Goal: Information Seeking & Learning: Find specific fact

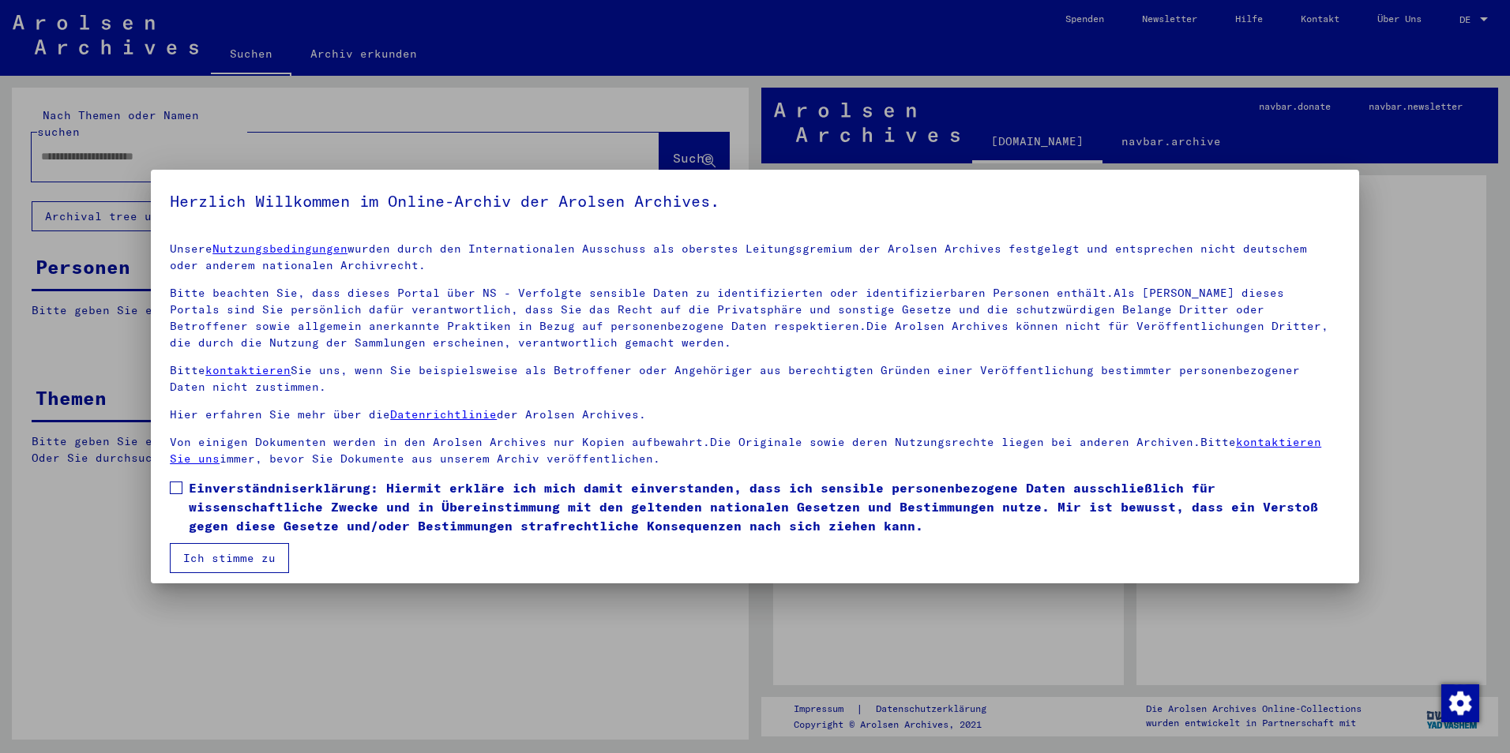
click at [51, 139] on div at bounding box center [755, 376] width 1510 height 753
click at [200, 558] on button "Ich stimme zu" at bounding box center [229, 558] width 119 height 30
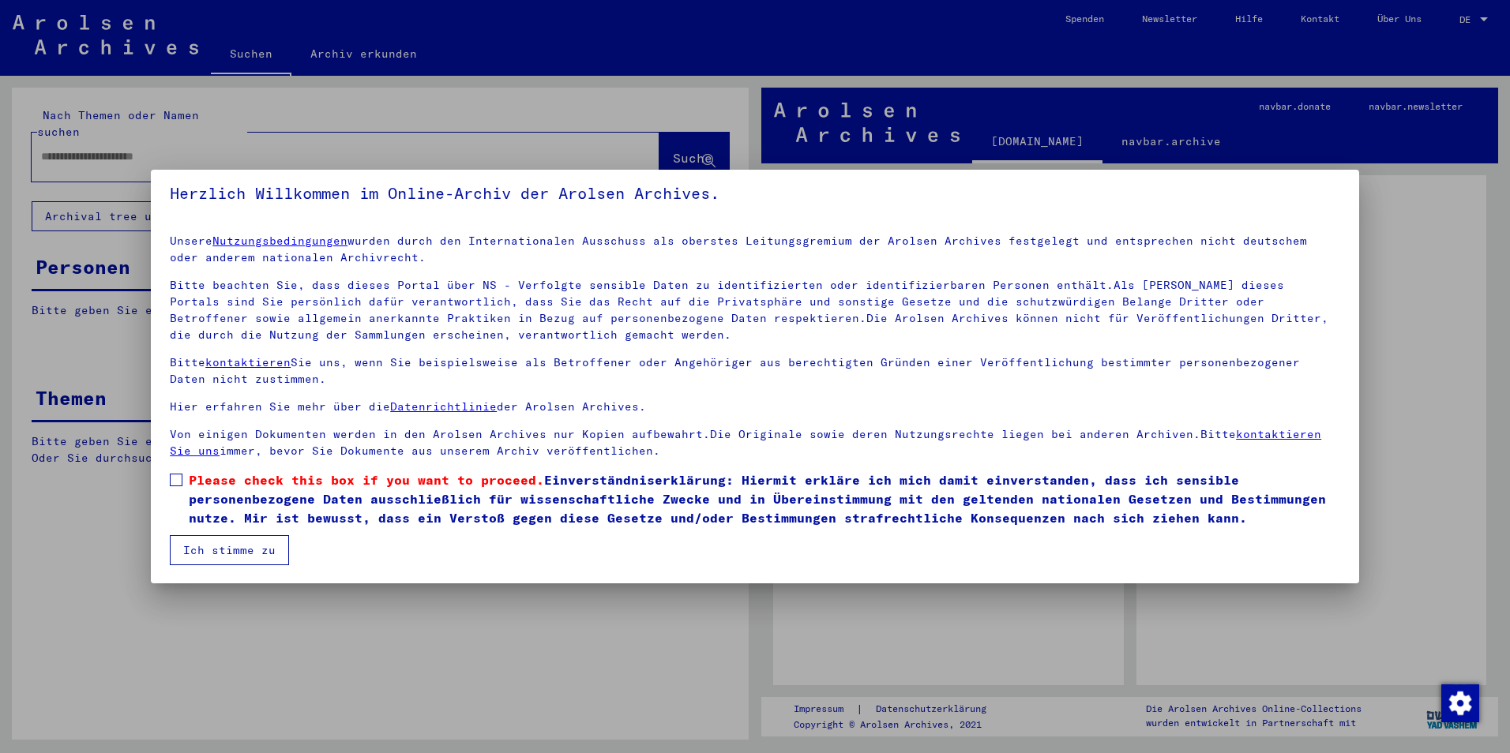
click at [172, 484] on span at bounding box center [176, 480] width 13 height 13
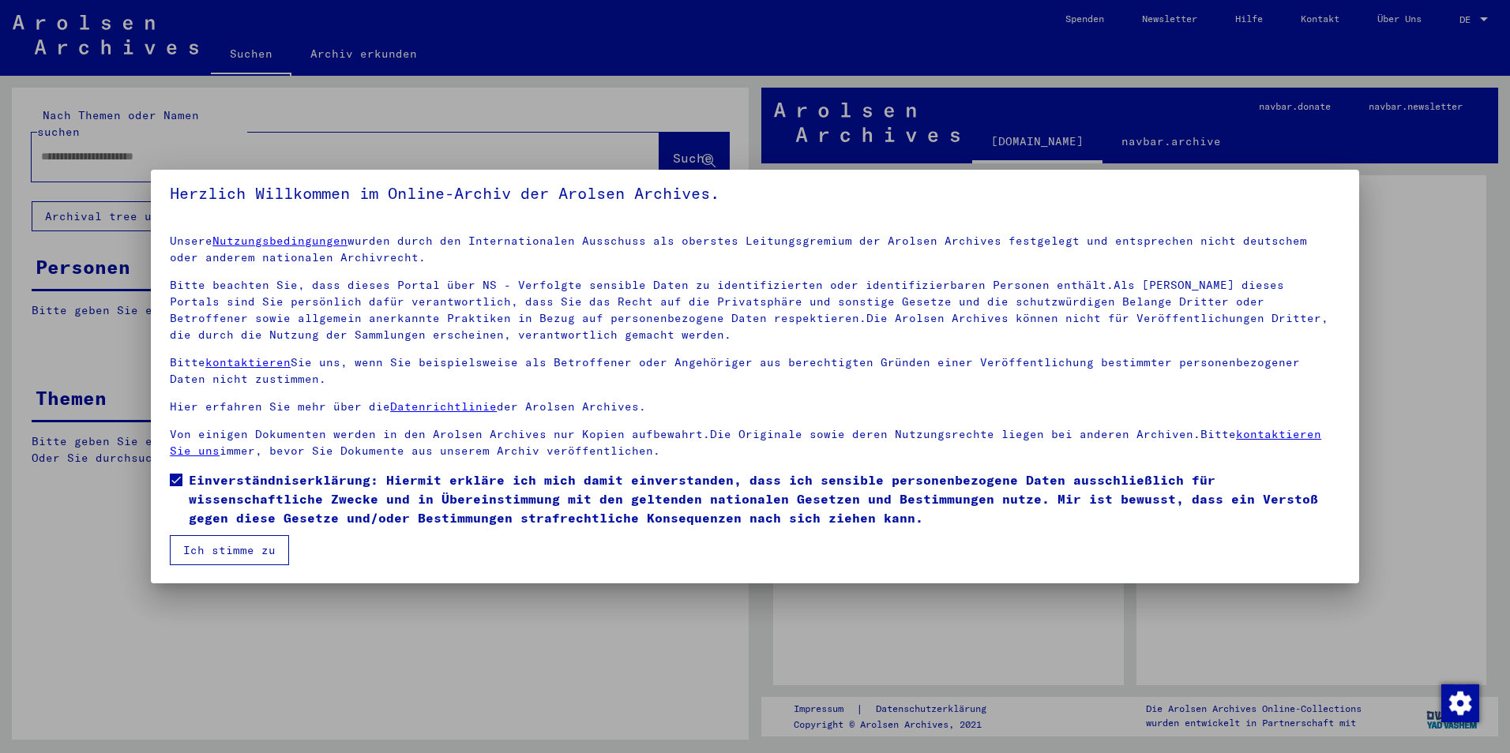
click at [232, 557] on button "Ich stimme zu" at bounding box center [229, 550] width 119 height 30
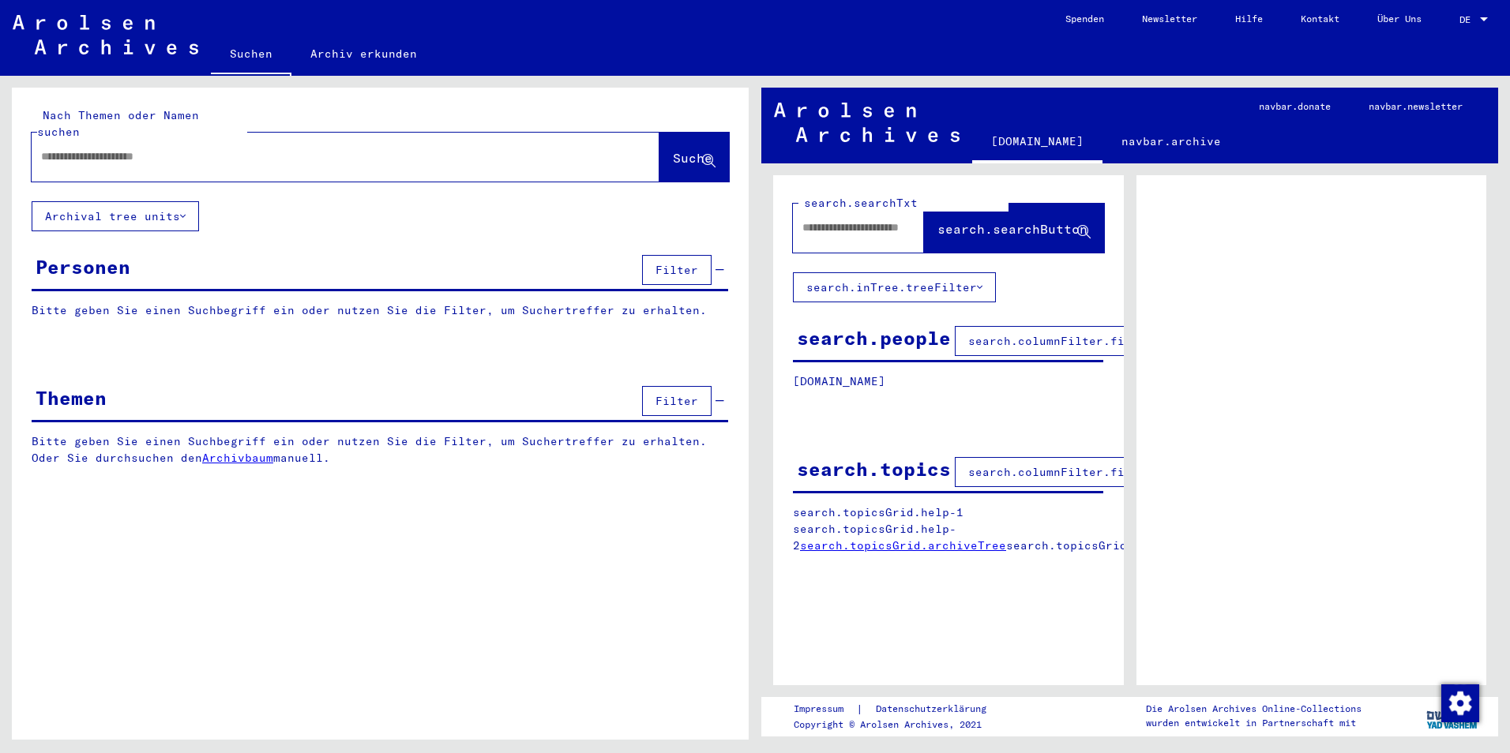
click at [109, 148] on input "text" at bounding box center [331, 156] width 580 height 17
type input "**********"
